Goal: Find specific page/section: Find specific page/section

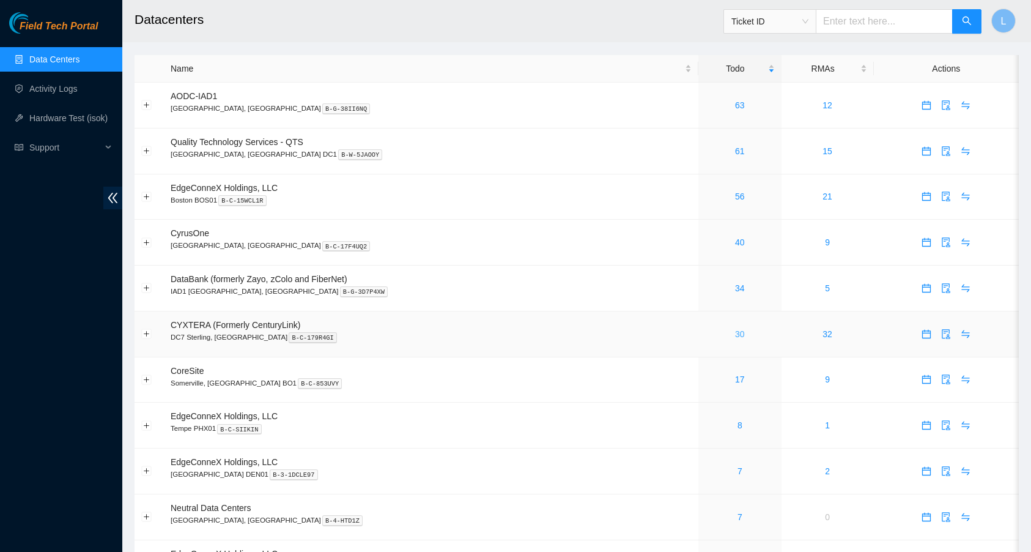
click at [735, 332] on link "30" at bounding box center [740, 334] width 10 height 10
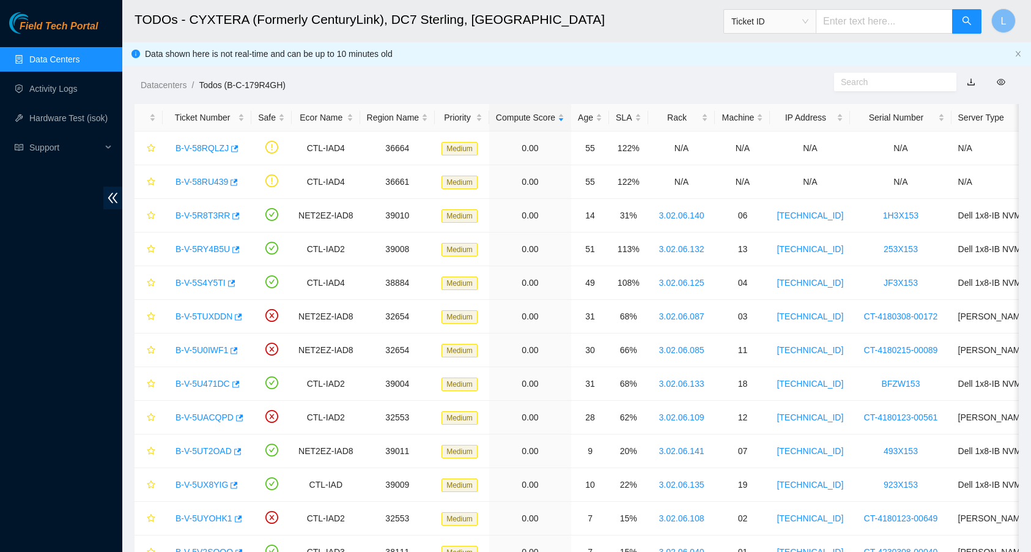
click at [47, 54] on link "Data Centers" at bounding box center [54, 59] width 50 height 10
